Goal: Contribute content

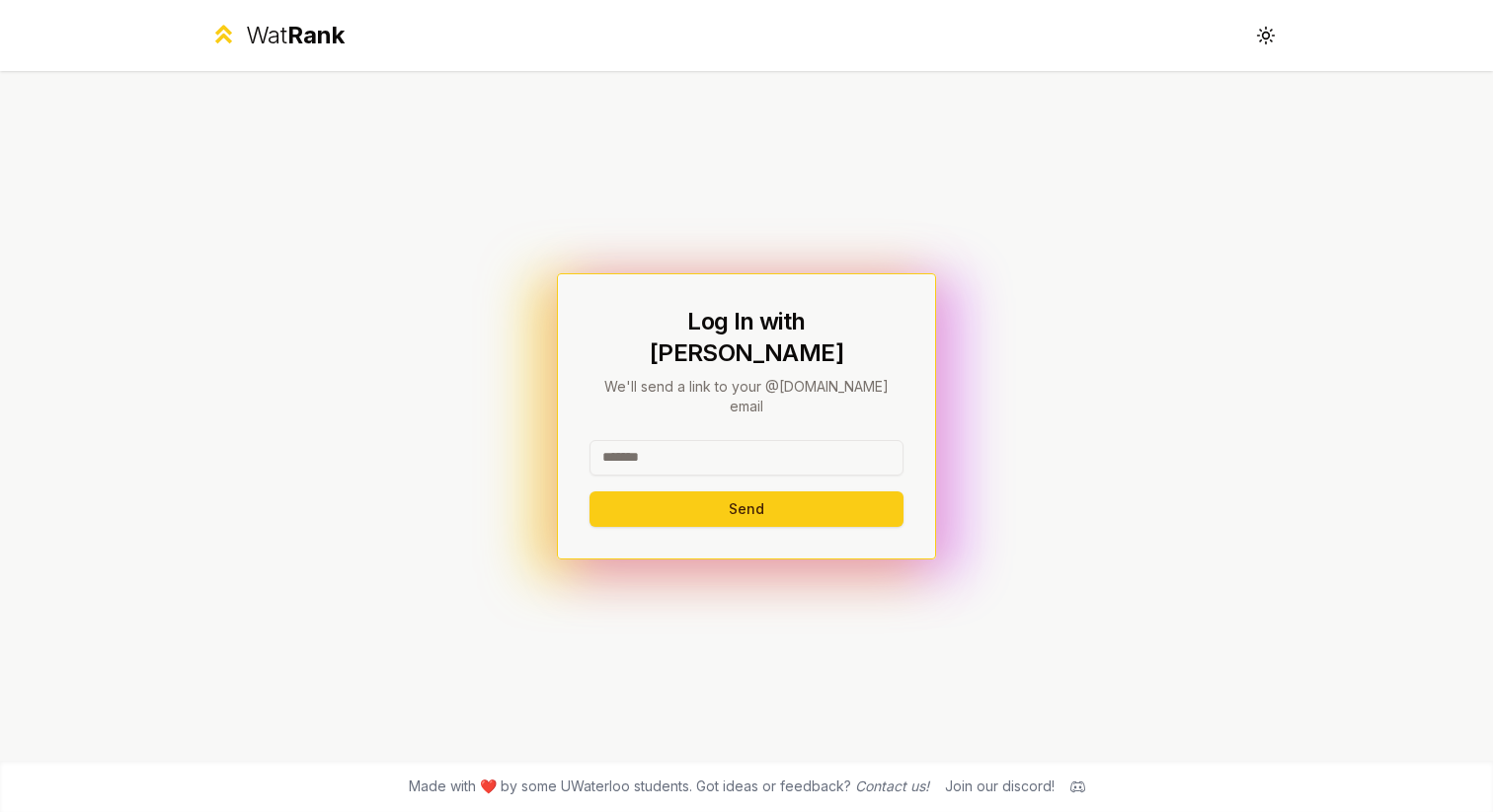
click at [665, 440] on input at bounding box center [746, 458] width 314 height 36
type input "********"
click at [747, 361] on h1 "Log In with WatIAM" at bounding box center [746, 338] width 314 height 63
click at [727, 492] on button "Send" at bounding box center [746, 510] width 314 height 36
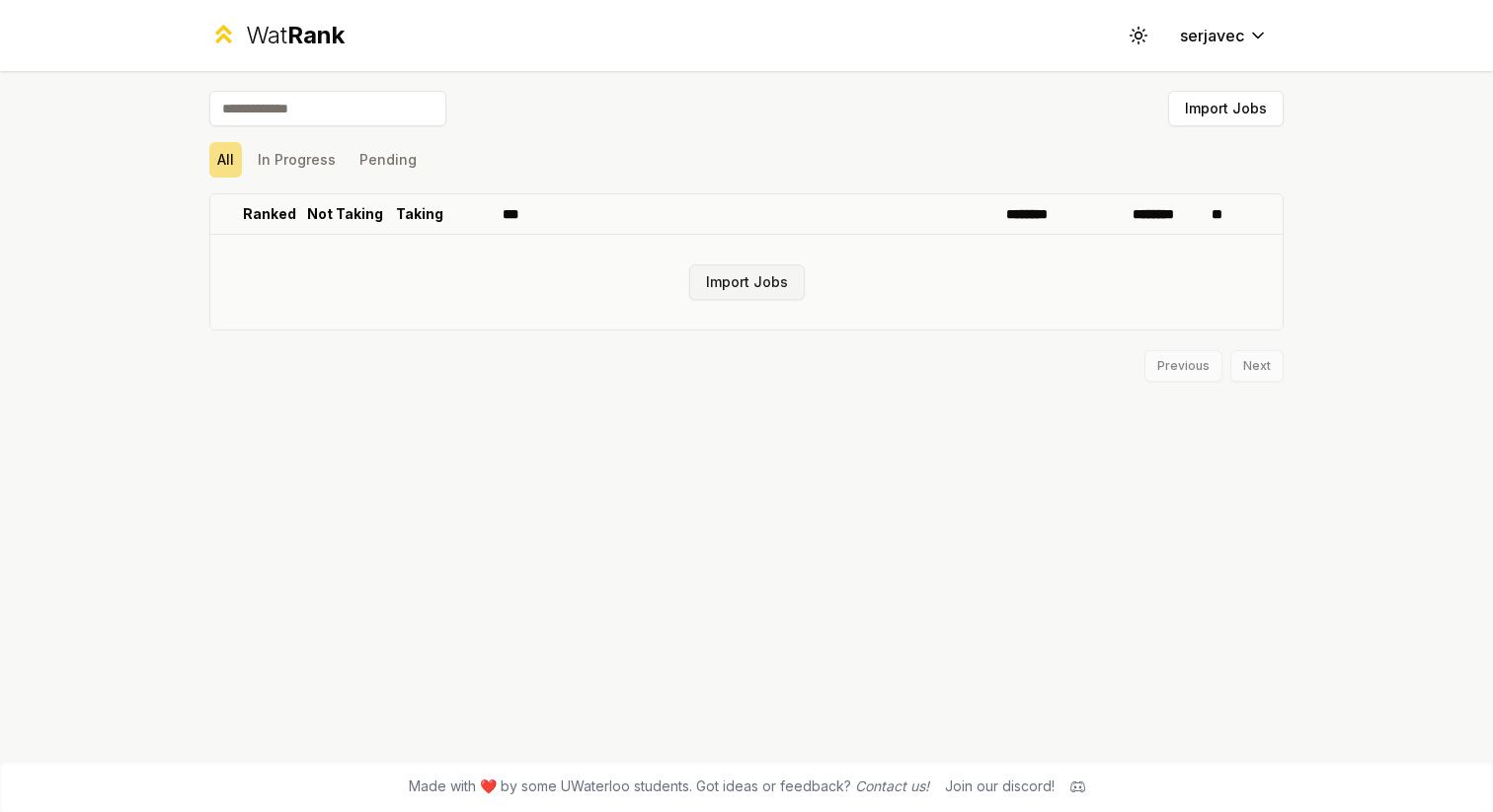
click at [744, 282] on button "Import Jobs" at bounding box center [747, 283] width 115 height 36
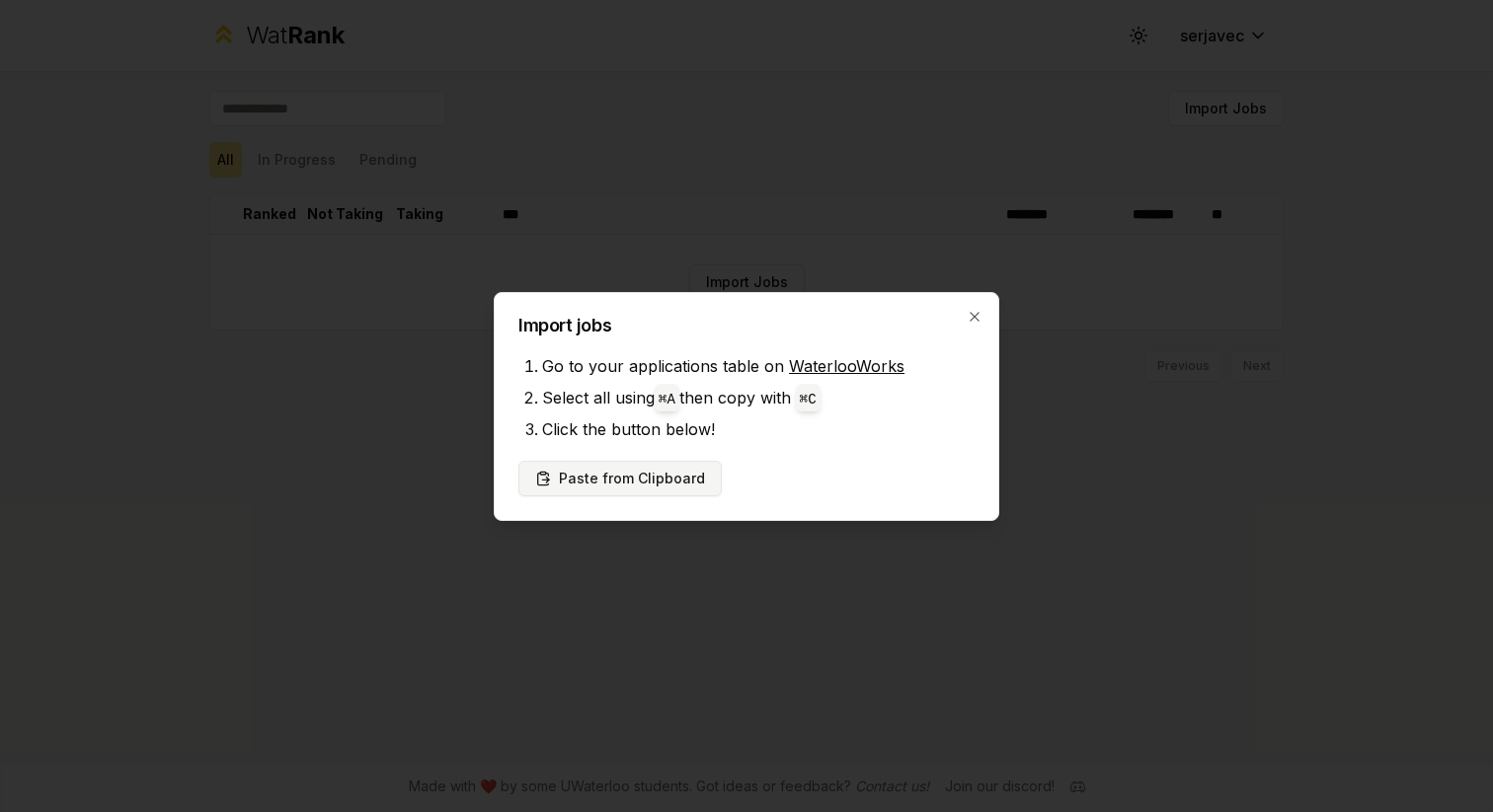
click at [612, 483] on button "Paste from Clipboard" at bounding box center [620, 479] width 203 height 36
click at [586, 475] on button "Paste from Clipboard" at bounding box center [620, 479] width 203 height 36
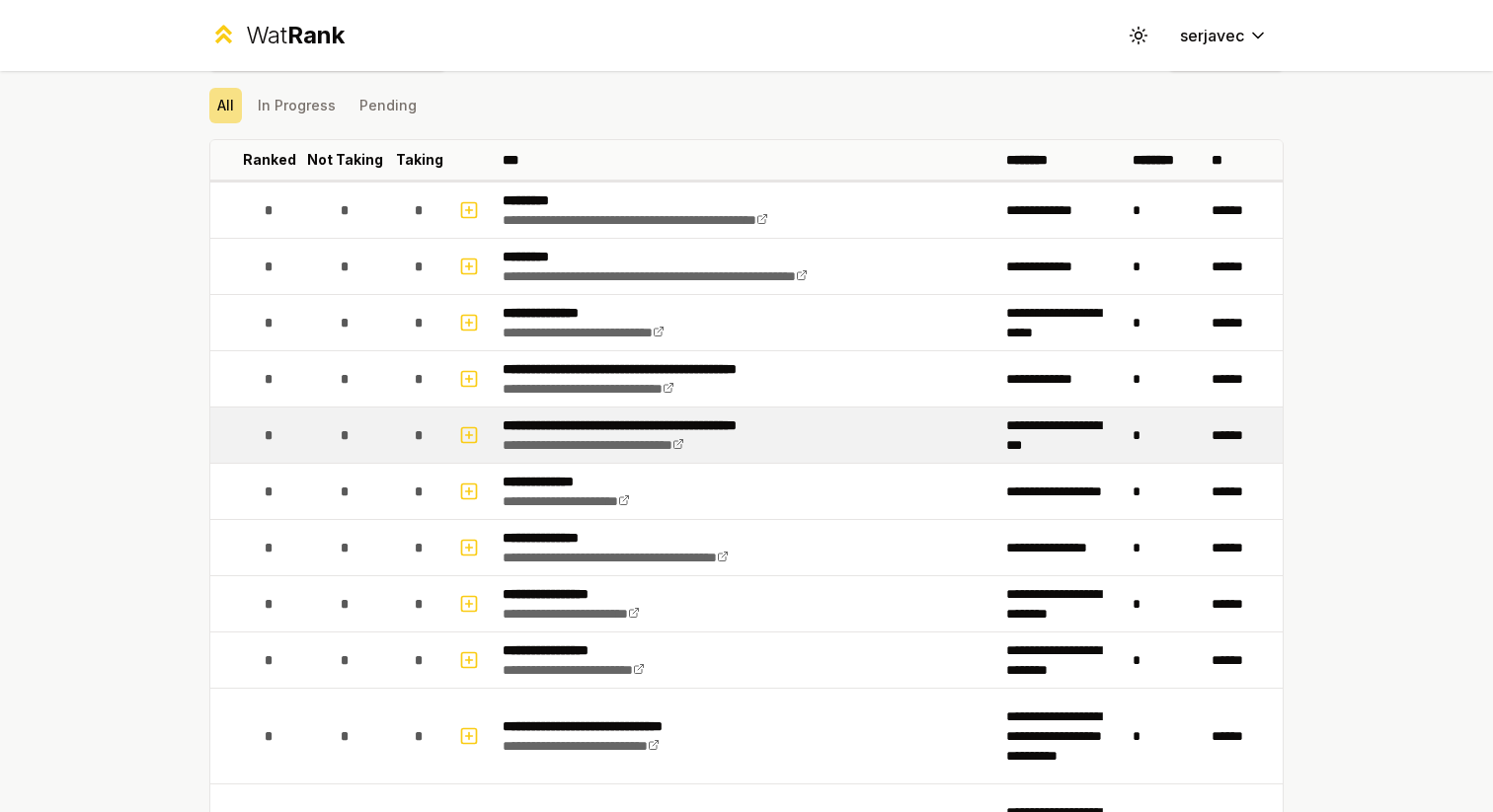
scroll to position [67, 0]
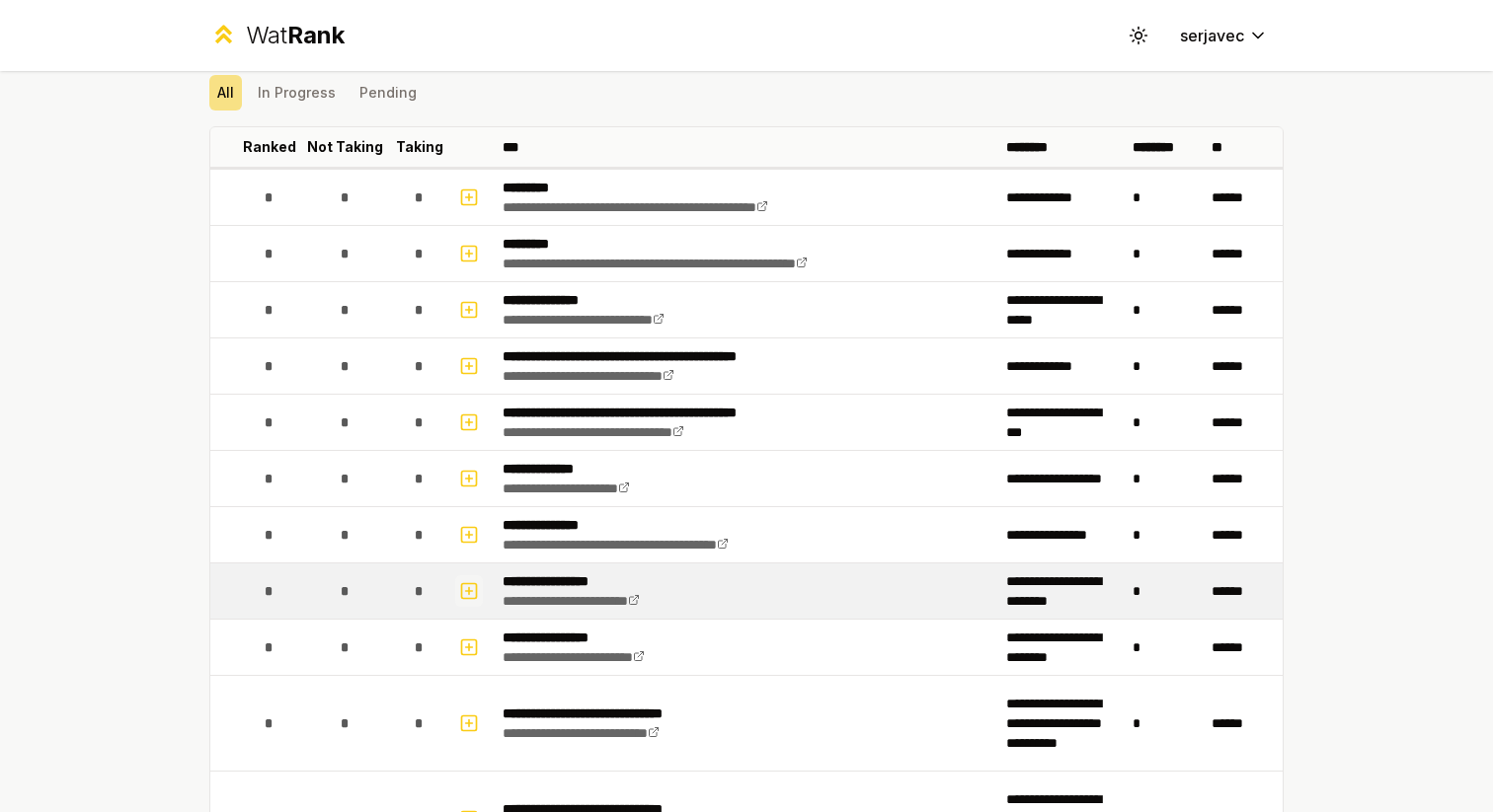
click at [471, 585] on icon "button" at bounding box center [469, 591] width 20 height 24
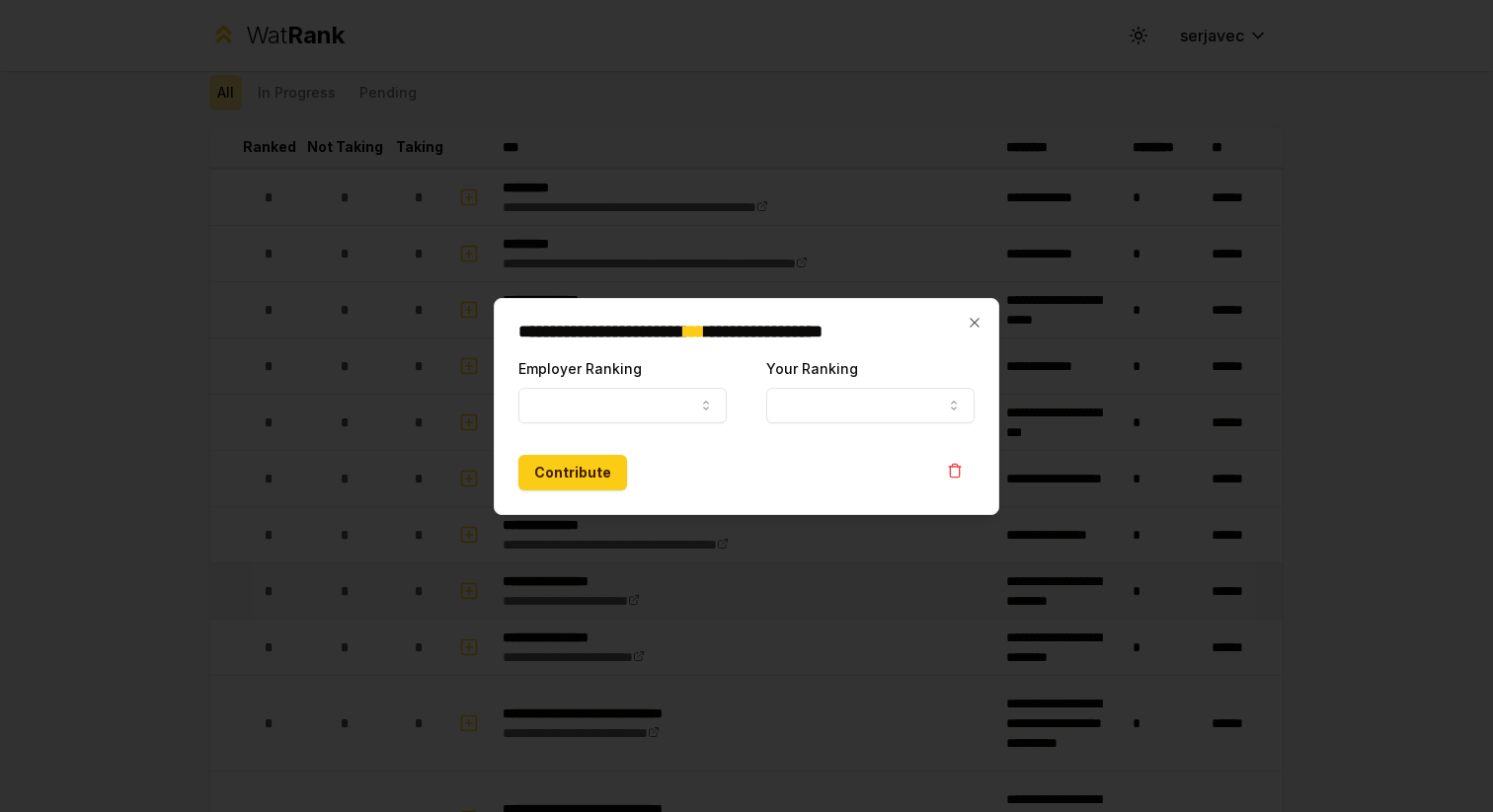
select select
click at [678, 397] on button "Employer Ranking" at bounding box center [623, 406] width 208 height 36
select select "******"
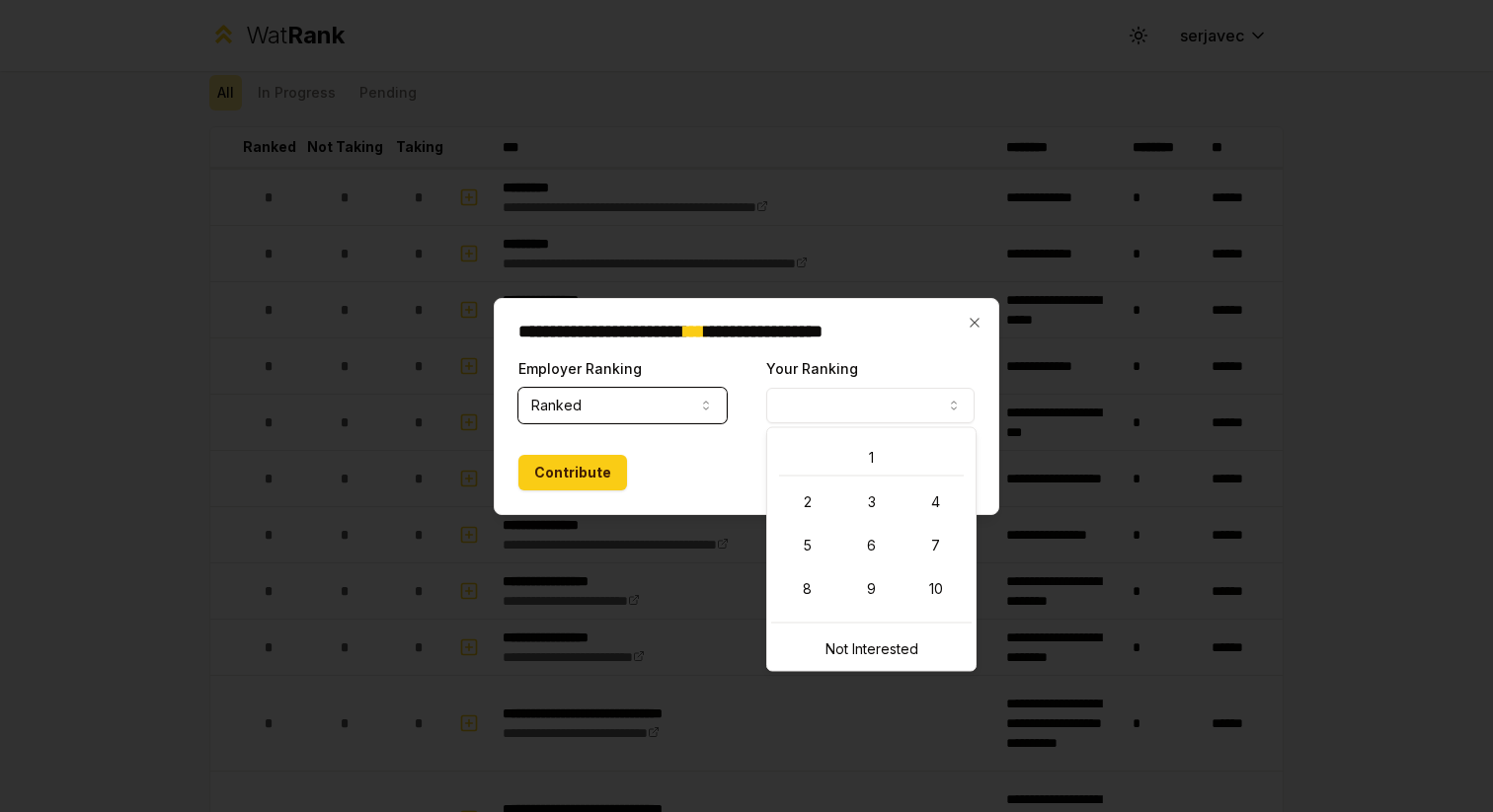
click at [847, 394] on button "Your Ranking" at bounding box center [870, 406] width 208 height 36
select select "*"
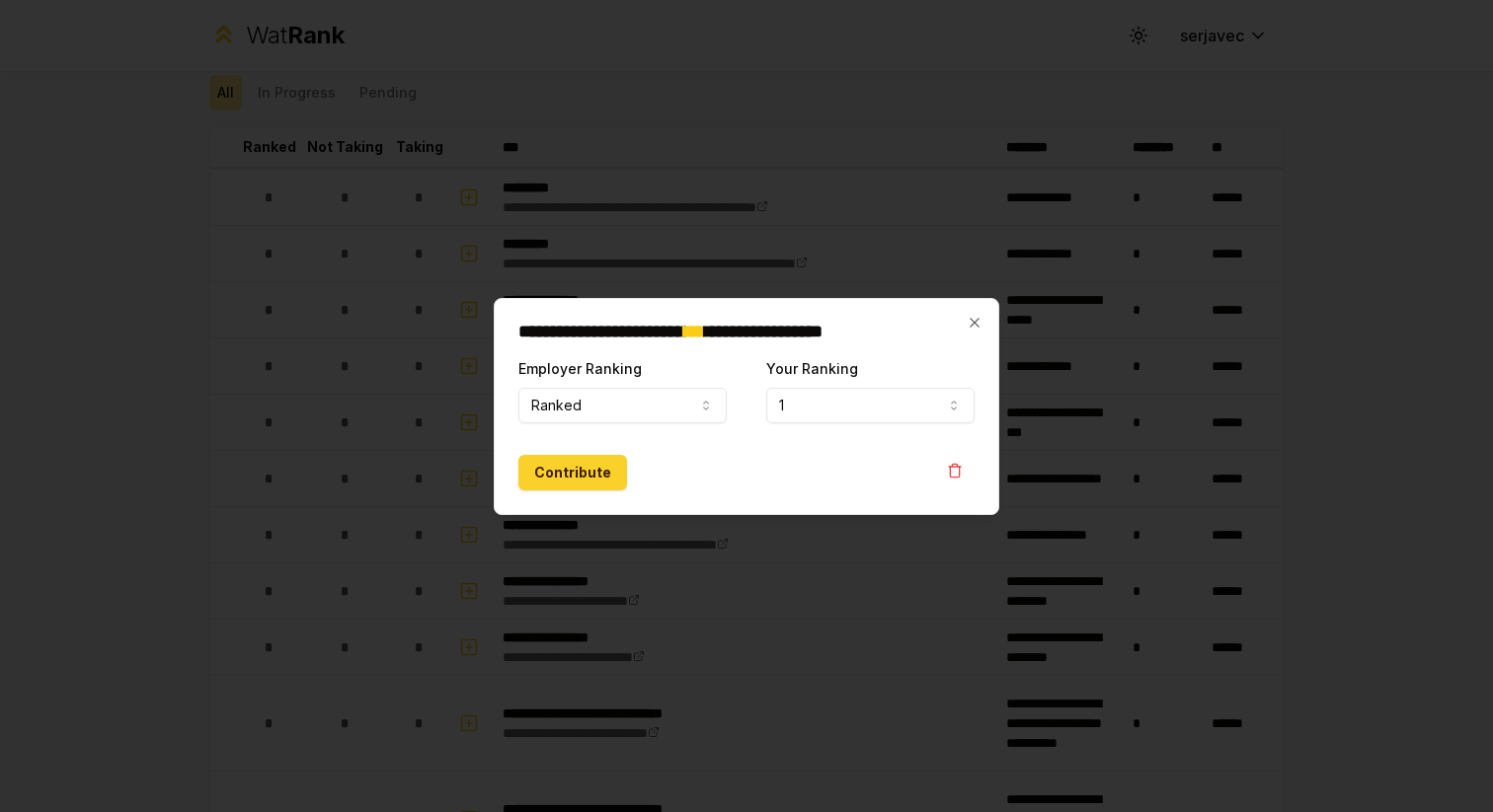
click at [574, 467] on button "Contribute" at bounding box center [572, 473] width 108 height 36
click at [573, 475] on button "Contribute" at bounding box center [572, 473] width 108 height 36
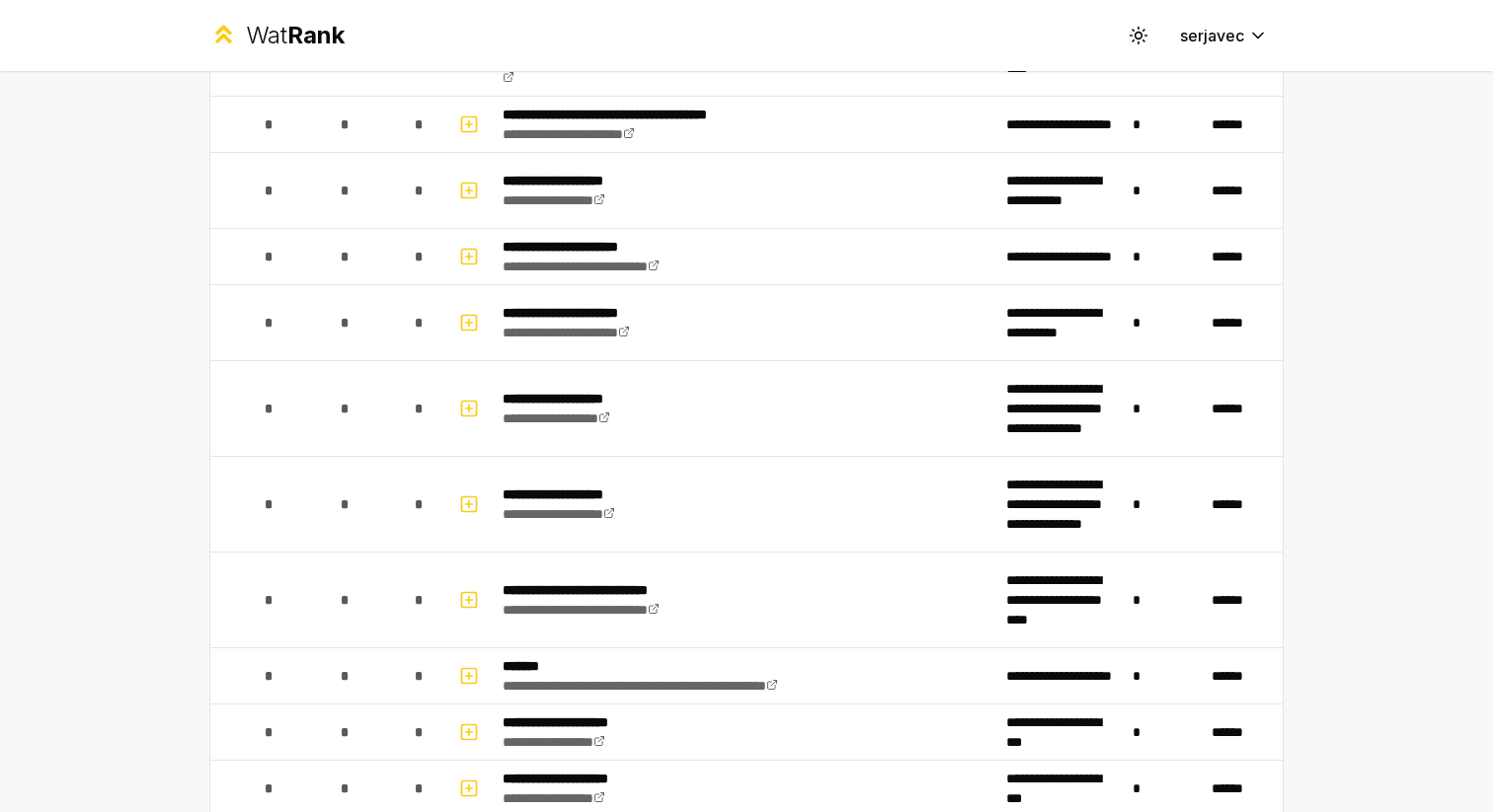
scroll to position [1096, 0]
